Goal: Task Accomplishment & Management: Complete application form

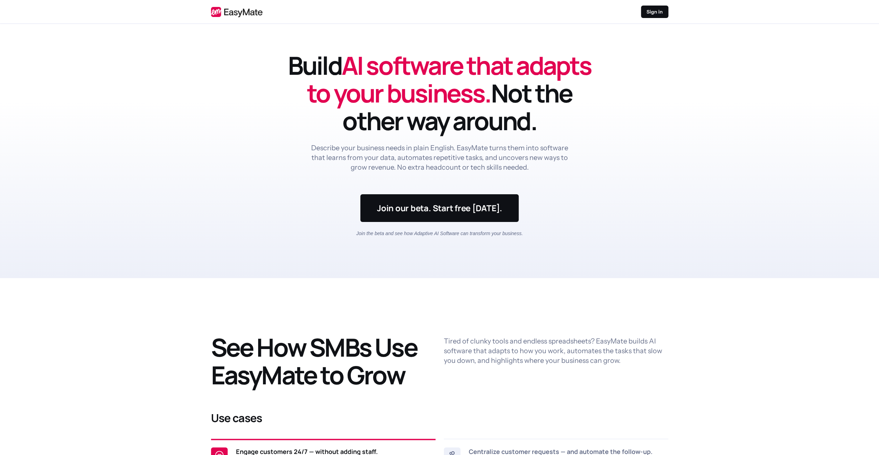
click at [658, 18] on nav "Sign in" at bounding box center [439, 12] width 879 height 24
click at [649, 14] on p "Sign in" at bounding box center [655, 11] width 16 height 7
click at [441, 207] on link at bounding box center [439, 208] width 158 height 28
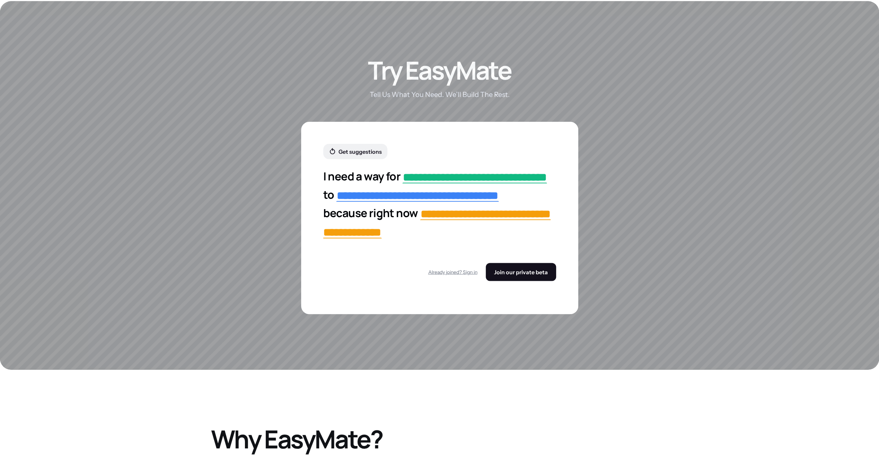
scroll to position [1218, 0]
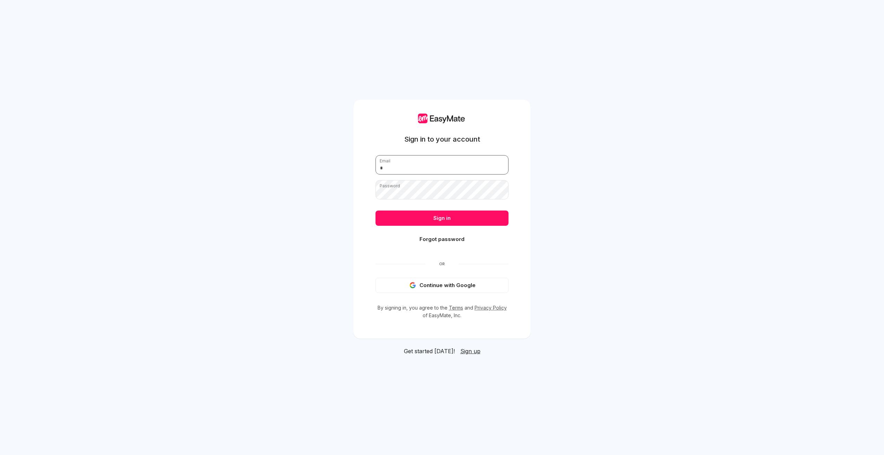
click at [402, 174] on input "email" at bounding box center [442, 164] width 133 height 19
type input "**********"
click at [376, 211] on button "Sign in" at bounding box center [442, 218] width 133 height 15
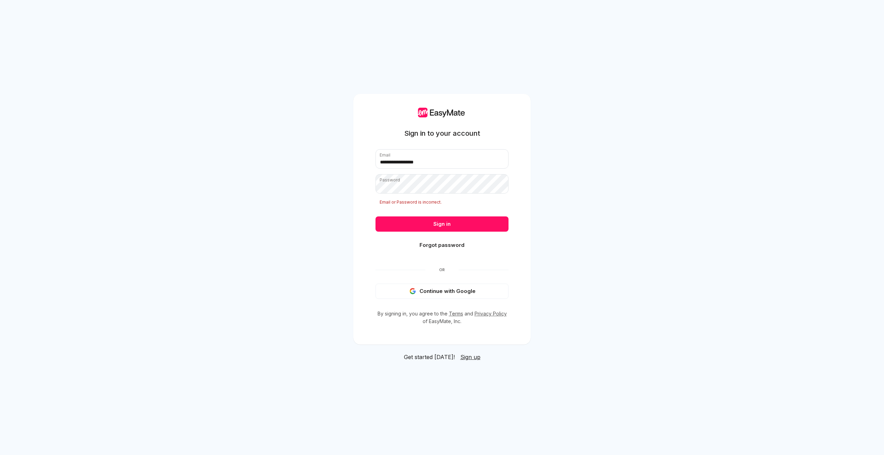
click at [465, 359] on span "Sign up" at bounding box center [470, 357] width 20 height 7
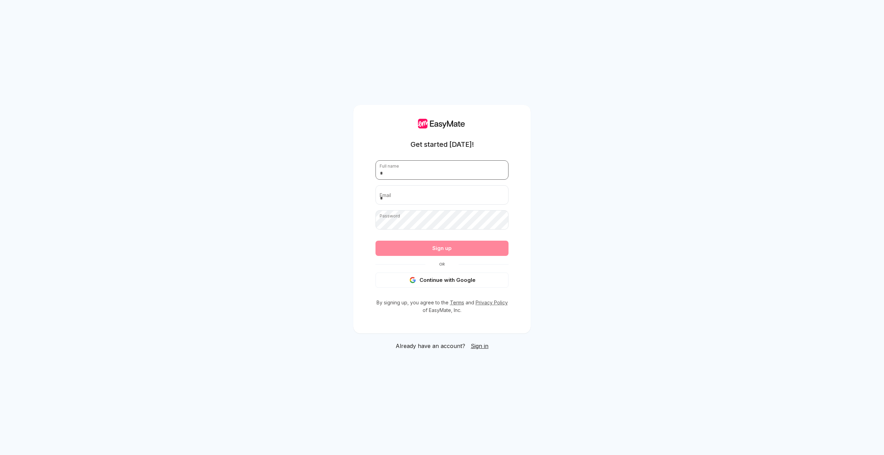
click at [462, 168] on input "text" at bounding box center [442, 169] width 133 height 19
type input "******"
click at [445, 201] on input "email" at bounding box center [442, 194] width 133 height 19
type input "*"
type input "**********"
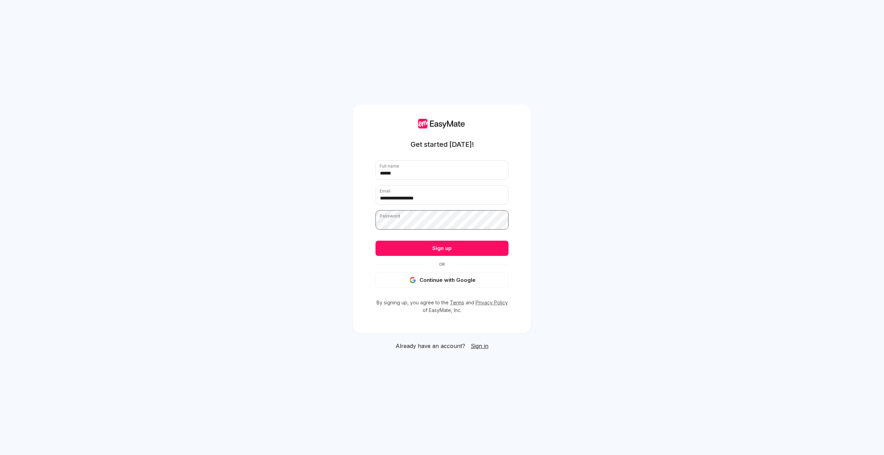
click at [376, 241] on button "Sign up" at bounding box center [442, 248] width 133 height 15
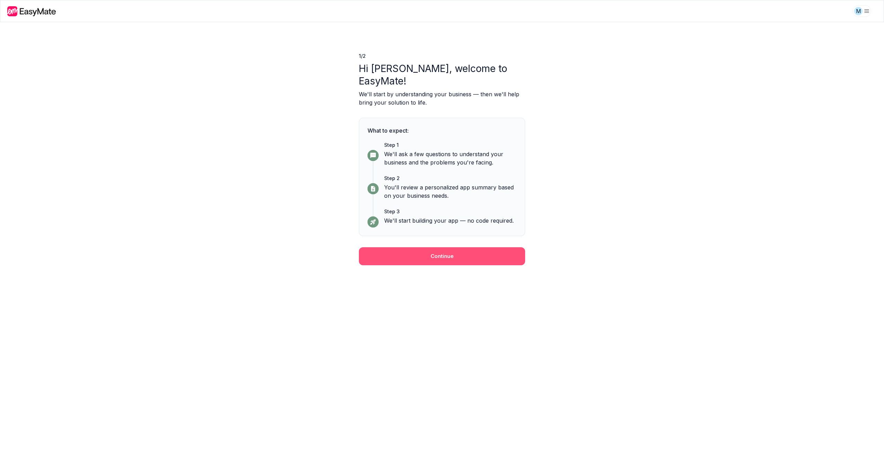
click at [432, 247] on button "Continue" at bounding box center [442, 256] width 166 height 18
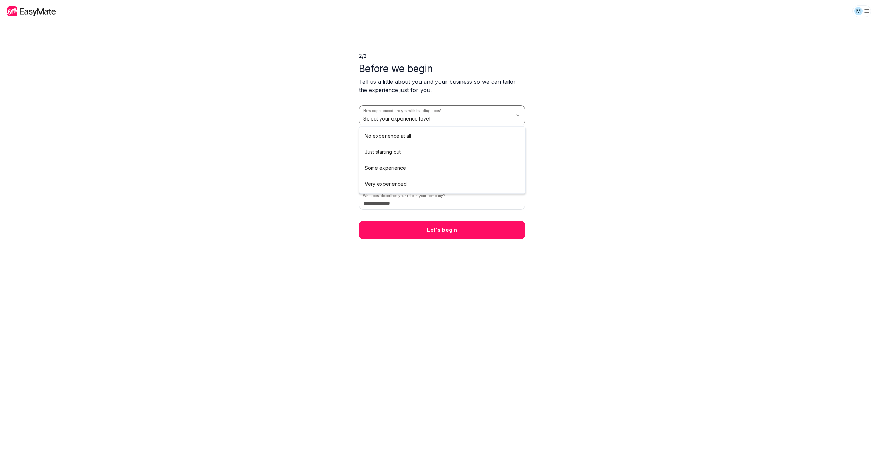
click at [477, 118] on html "M 2 / 2 Before we begin Tell us a little about you and your business so we can …" at bounding box center [442, 227] width 884 height 455
click at [438, 142] on html "M 2 / 2 Before we begin Tell us a little about you and your business so we can …" at bounding box center [442, 227] width 884 height 455
click at [432, 178] on html "M 2 / 2 Before we begin Tell us a little about you and your business so we can …" at bounding box center [442, 227] width 884 height 455
click at [445, 205] on input at bounding box center [442, 200] width 166 height 19
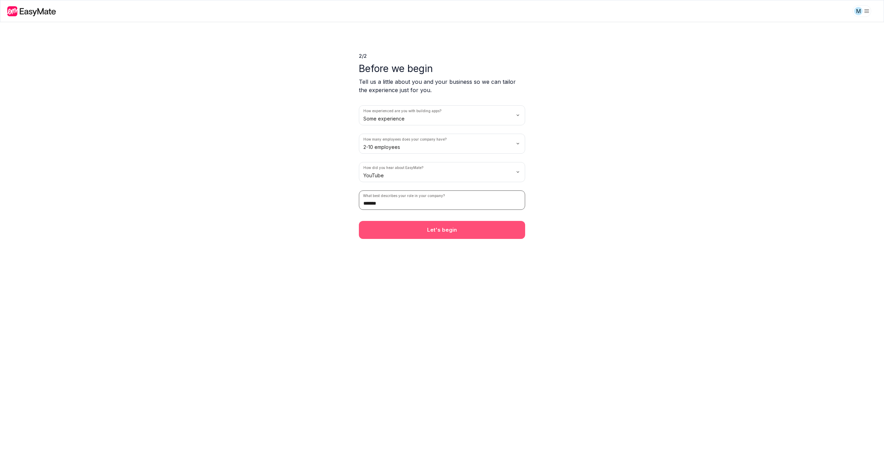
type input "*******"
click at [393, 231] on button "Let's begin" at bounding box center [442, 230] width 166 height 18
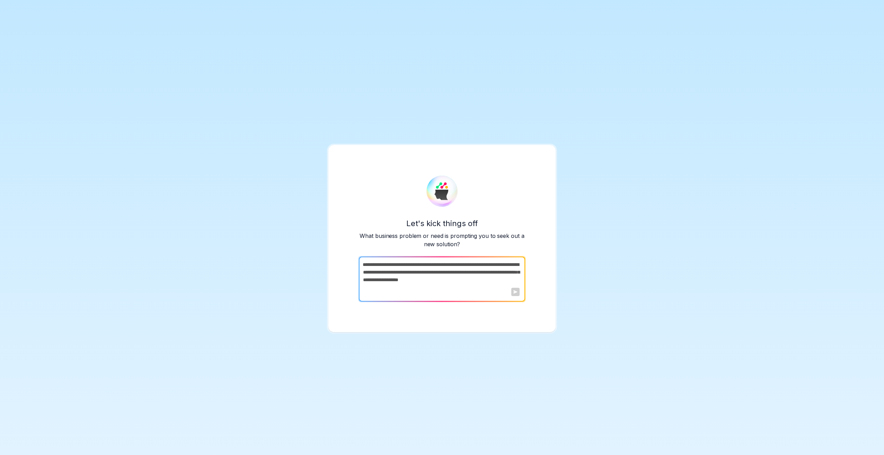
click at [421, 272] on textarea at bounding box center [441, 279] width 165 height 45
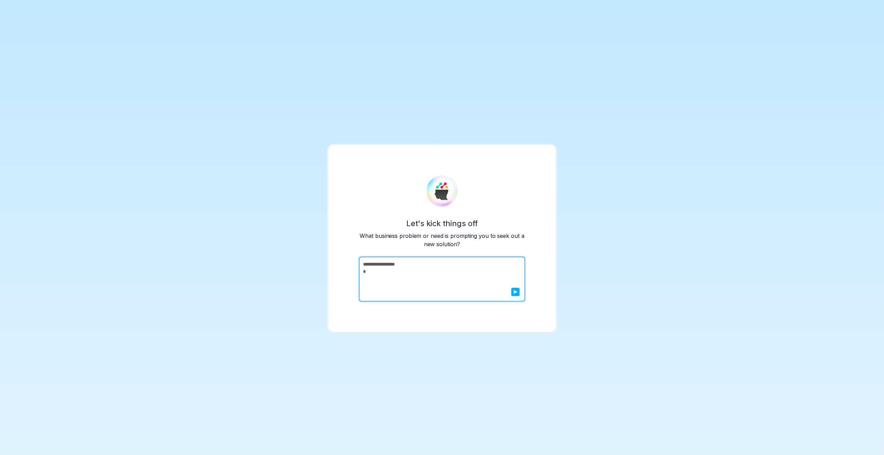
type textarea "**********"
click at [516, 295] on button "submit" at bounding box center [515, 292] width 8 height 8
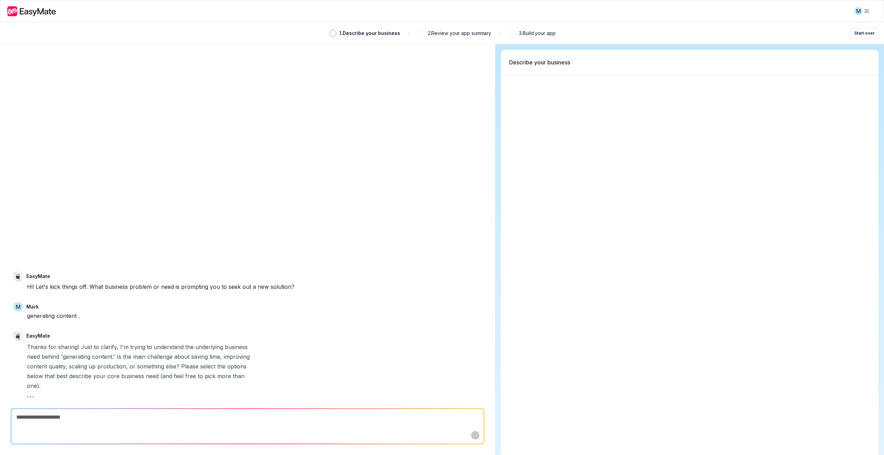
type textarea "*"
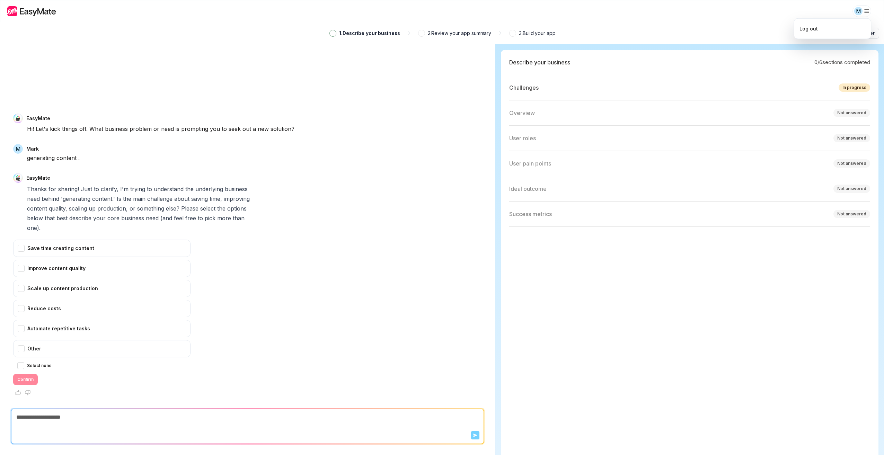
click at [866, 10] on html "M 1 . Describe your business 2 . Review your app summary 3 . Build your app Sta…" at bounding box center [442, 227] width 884 height 455
click at [758, 28] on html "M 1 . Describe your business 2 . Review your app summary 3 . Build your app Sta…" at bounding box center [442, 227] width 884 height 455
